Goal: Navigation & Orientation: Find specific page/section

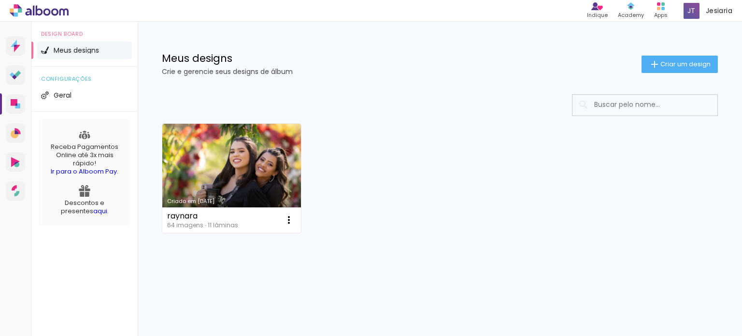
click at [25, 13] on icon at bounding box center [39, 10] width 59 height 13
click at [15, 69] on link "Proof Sistema de seleção e venda de fotos" at bounding box center [15, 74] width 19 height 19
